Goal: Find specific page/section: Find specific page/section

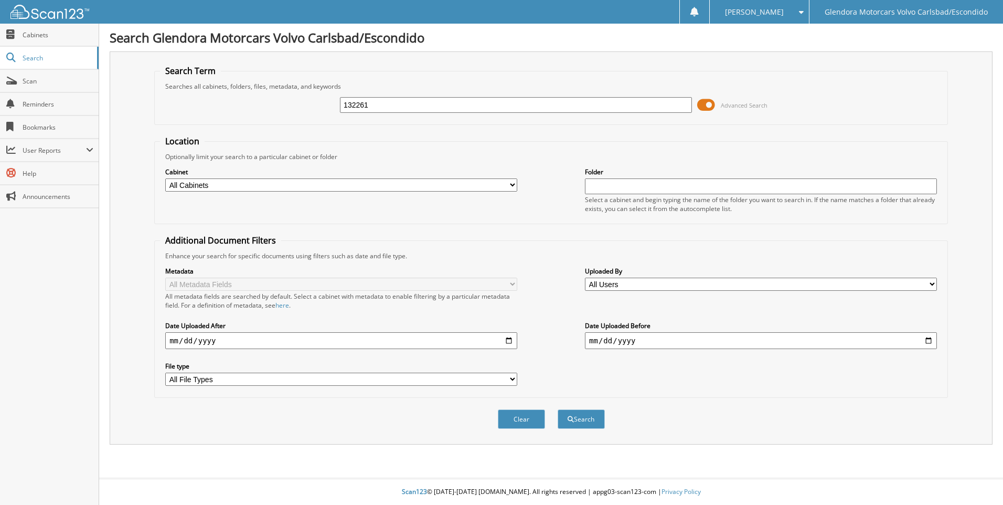
type input "132261"
click at [558, 409] on button "Search" at bounding box center [581, 418] width 47 height 19
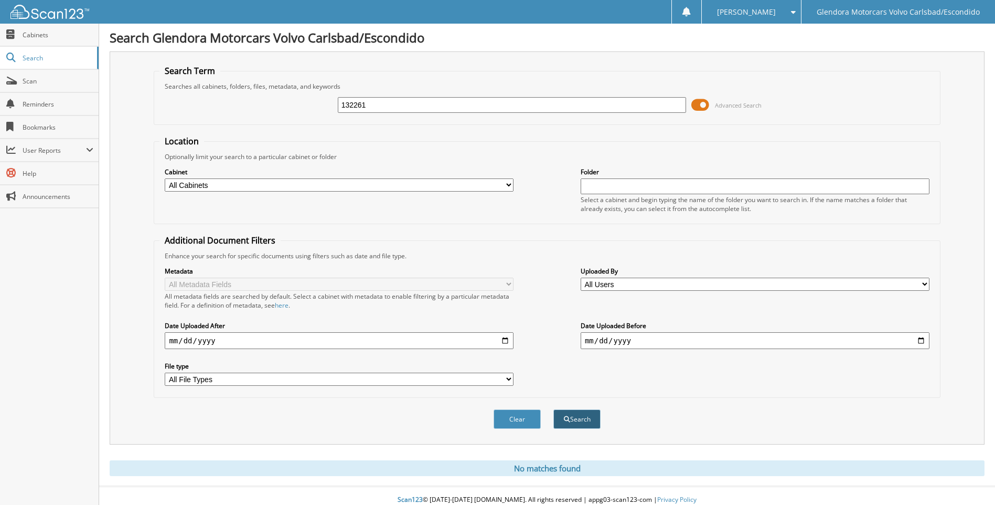
click at [569, 417] on button "Search" at bounding box center [576, 418] width 47 height 19
